Goal: Task Accomplishment & Management: Use online tool/utility

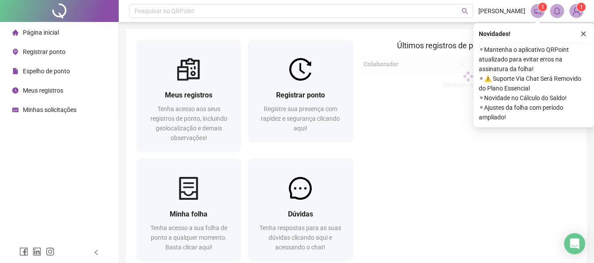
click at [43, 50] on span "Registrar ponto" at bounding box center [44, 51] width 43 height 7
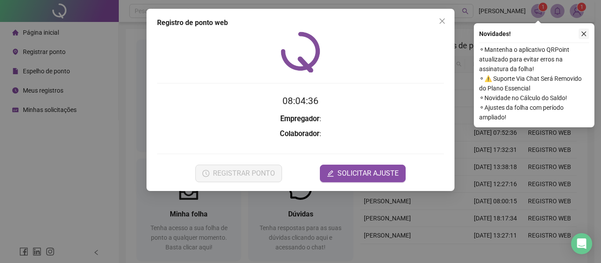
click at [580, 31] on button "button" at bounding box center [583, 34] width 11 height 11
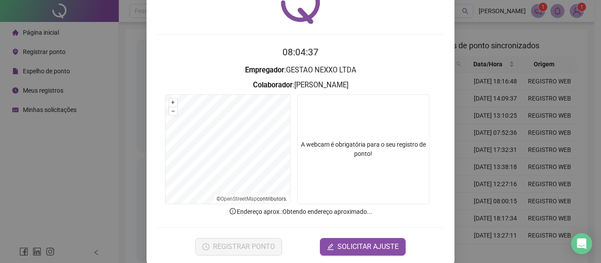
scroll to position [61, 0]
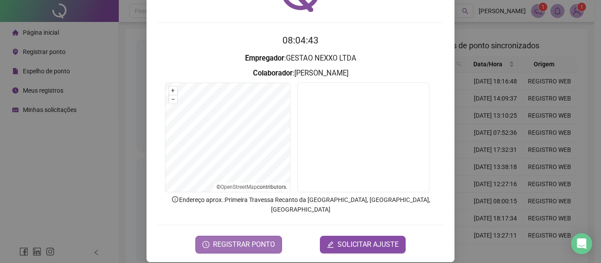
click at [247, 240] on span "REGISTRAR PONTO" at bounding box center [244, 245] width 62 height 11
